Goal: Transaction & Acquisition: Purchase product/service

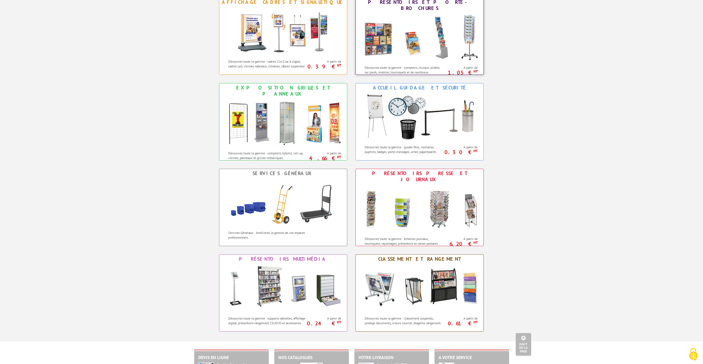
scroll to position [274, 0]
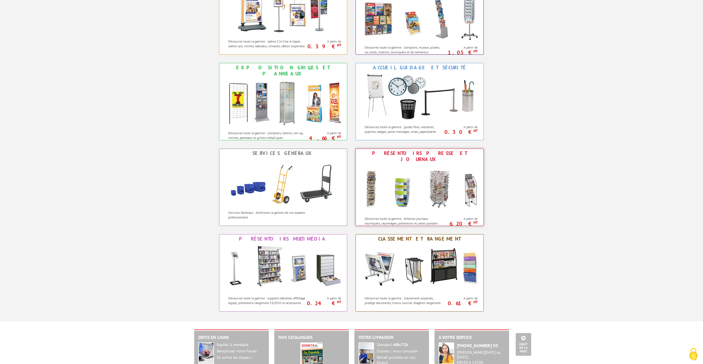
click at [474, 180] on img at bounding box center [419, 189] width 121 height 50
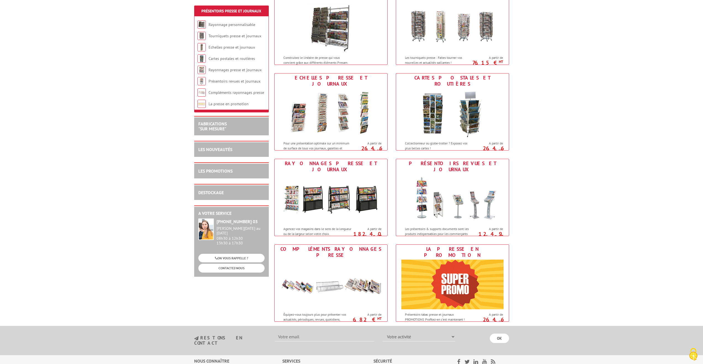
scroll to position [109, 0]
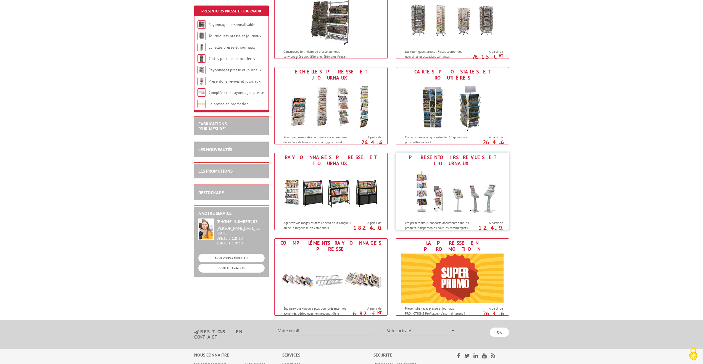
click at [477, 194] on img at bounding box center [452, 193] width 102 height 50
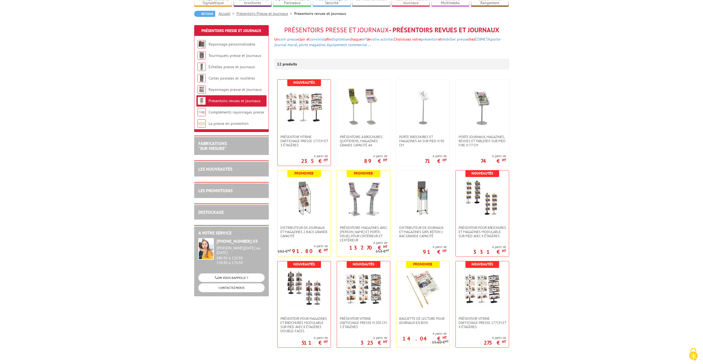
scroll to position [53, 0]
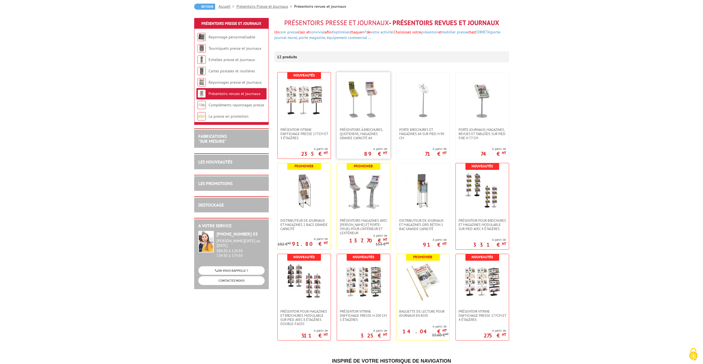
click at [372, 98] on img at bounding box center [363, 100] width 39 height 39
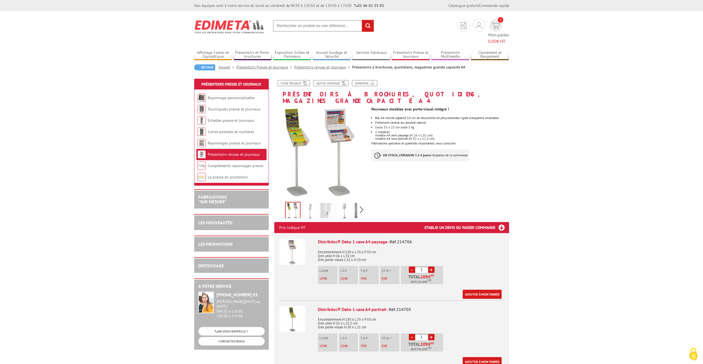
click at [312, 203] on img at bounding box center [309, 211] width 13 height 17
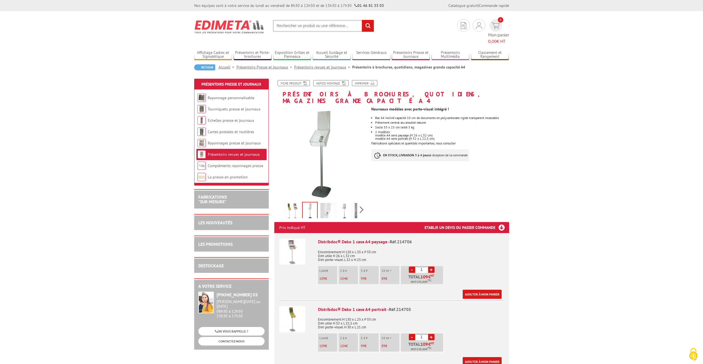
click at [325, 203] on img at bounding box center [326, 211] width 13 height 17
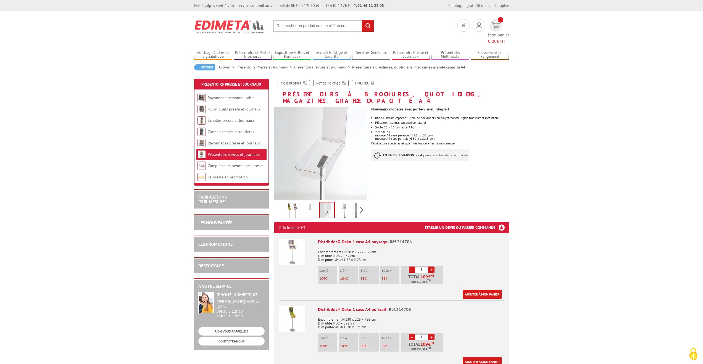
click at [343, 203] on img at bounding box center [343, 211] width 13 height 17
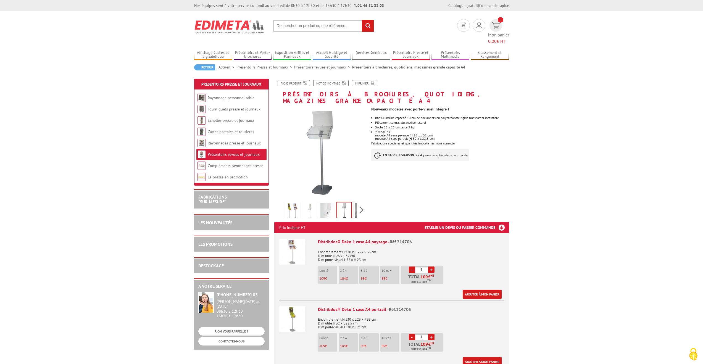
click at [356, 203] on img at bounding box center [361, 211] width 13 height 17
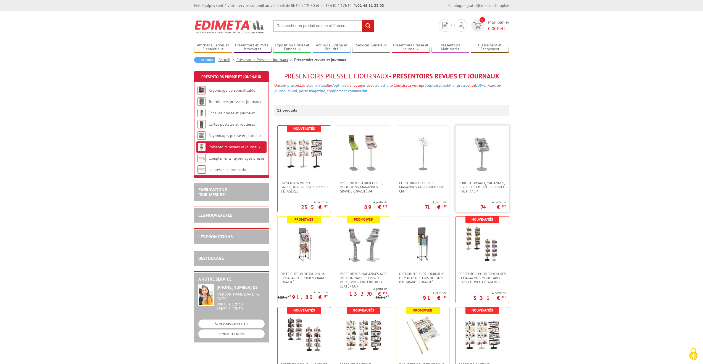
click at [484, 150] on img at bounding box center [482, 153] width 39 height 39
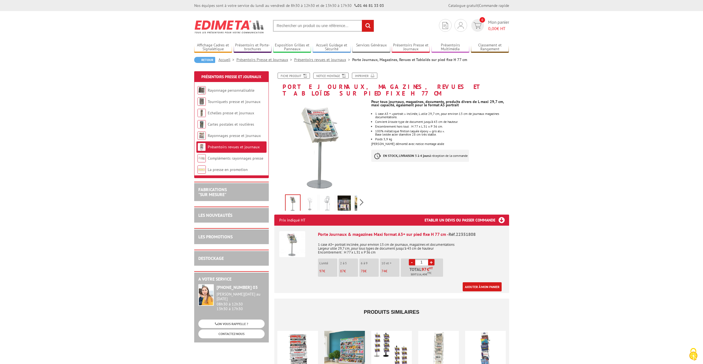
click at [310, 197] on img at bounding box center [309, 204] width 13 height 17
click at [324, 198] on img at bounding box center [326, 204] width 13 height 17
click at [341, 196] on img at bounding box center [343, 204] width 13 height 17
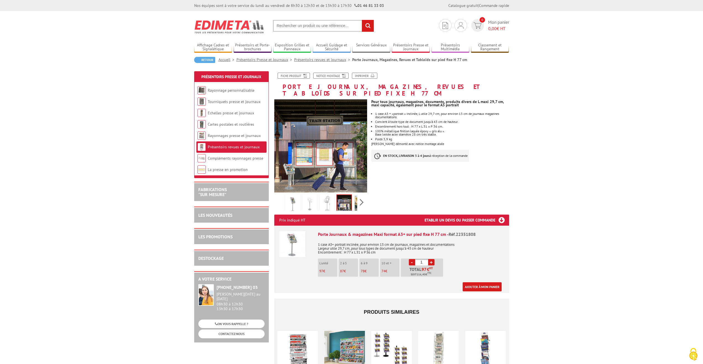
click at [358, 194] on div "Previous Next" at bounding box center [320, 201] width 93 height 19
click at [297, 196] on img at bounding box center [292, 204] width 13 height 17
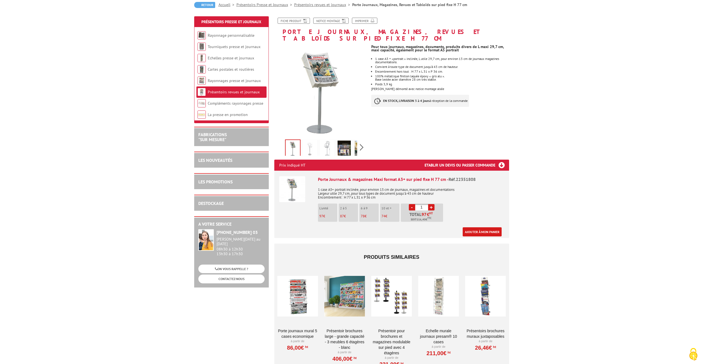
scroll to position [60, 0]
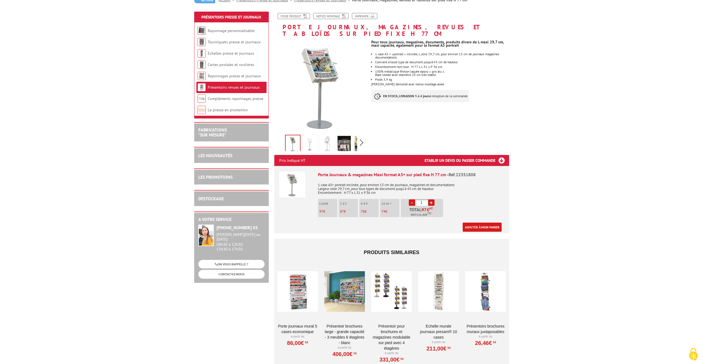
click at [432, 199] on link "+" at bounding box center [431, 202] width 6 height 6
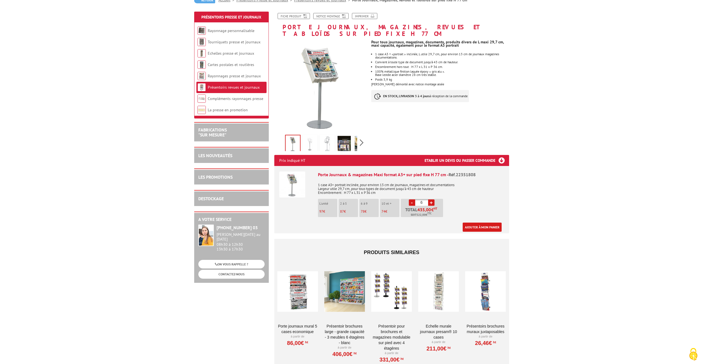
click at [432, 199] on link "+" at bounding box center [431, 202] width 6 height 6
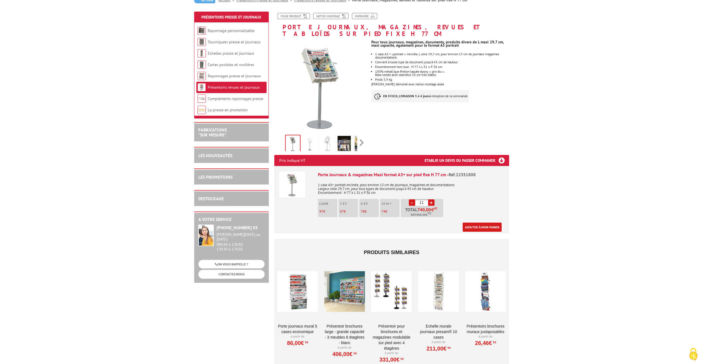
click at [432, 199] on link "+" at bounding box center [431, 202] width 6 height 6
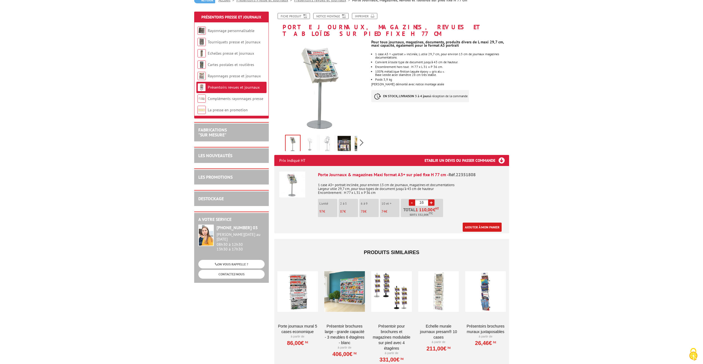
click at [432, 199] on link "+" at bounding box center [431, 202] width 6 height 6
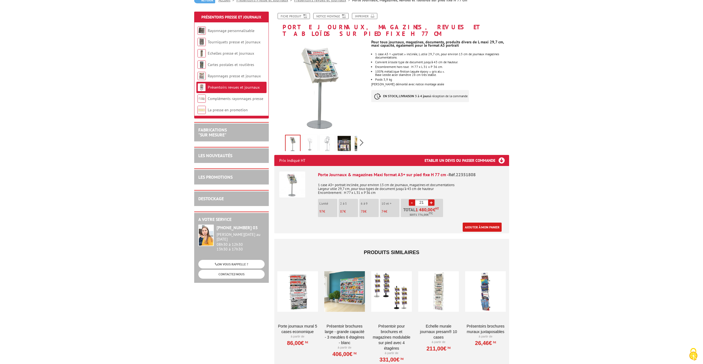
click at [432, 199] on link "+" at bounding box center [431, 202] width 6 height 6
type input "25"
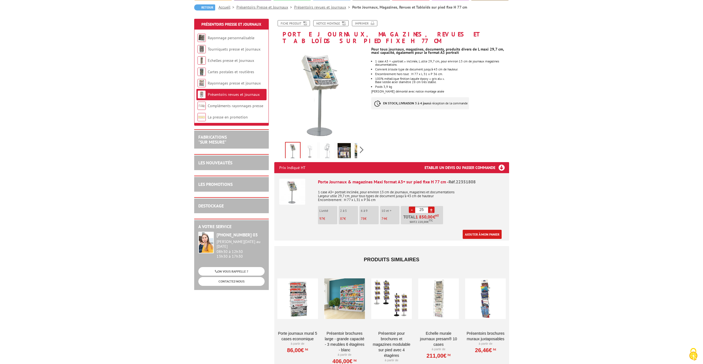
scroll to position [0, 0]
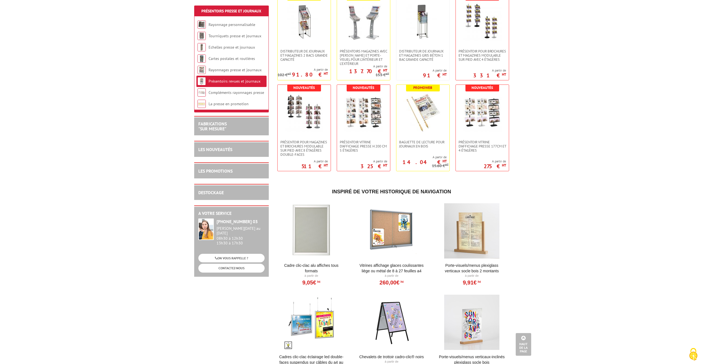
scroll to position [107, 0]
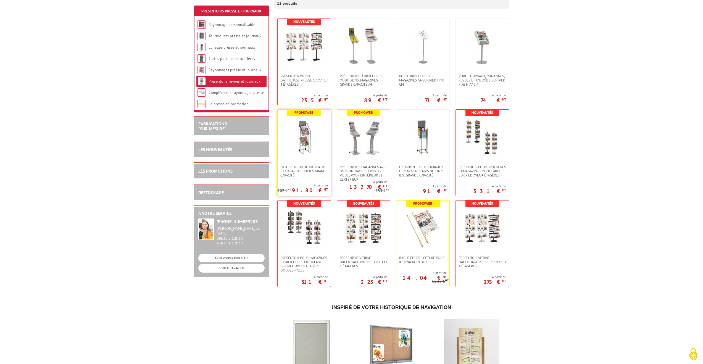
click at [313, 133] on img at bounding box center [304, 137] width 39 height 39
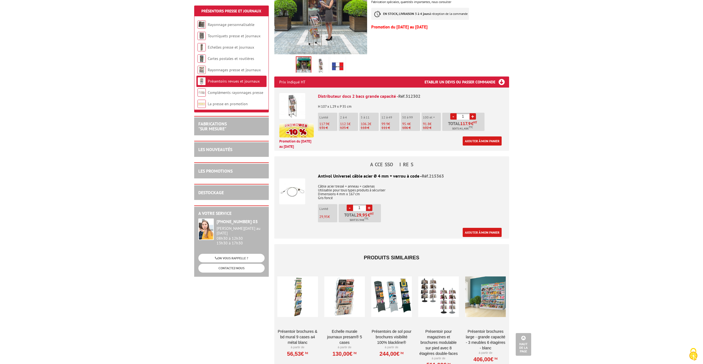
scroll to position [69, 0]
